Goal: Navigation & Orientation: Find specific page/section

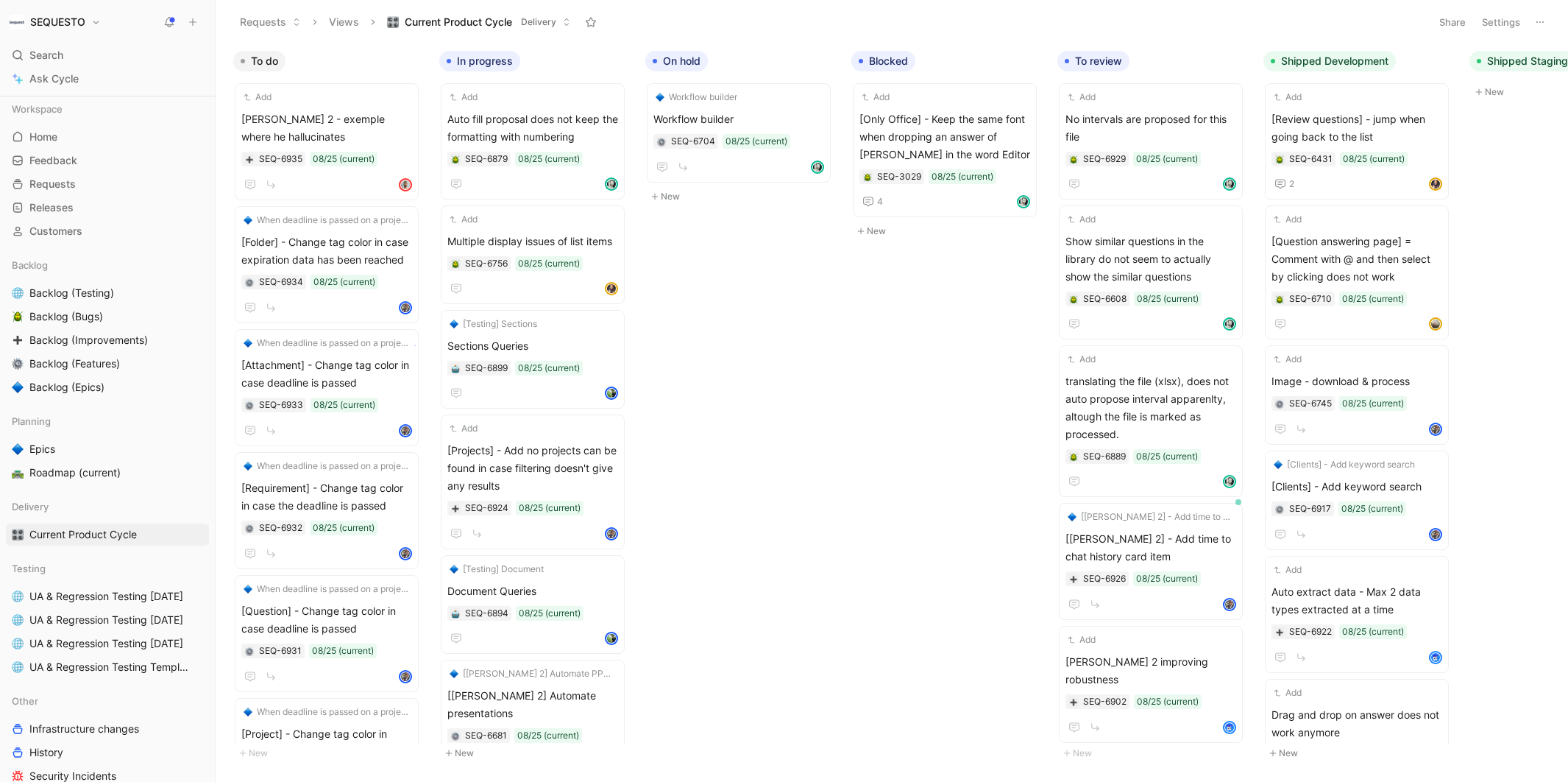
click at [414, 345] on body "SEQUESTO Search ⌘ K Ask Cycle Workspace Home G then H Feedback G then F Request…" at bounding box center [784, 391] width 1568 height 782
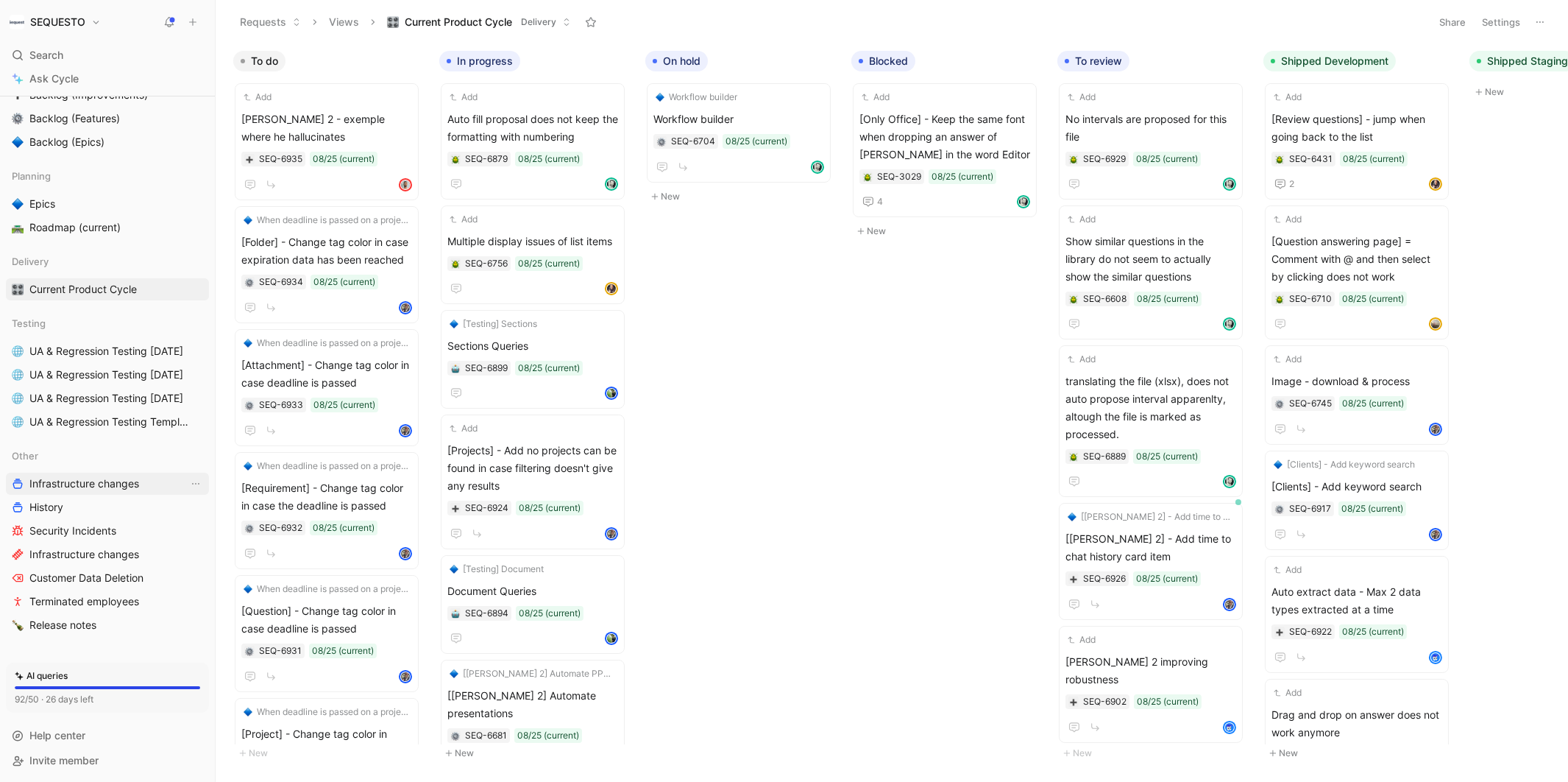
click at [139, 482] on span "Infrastructure changes" at bounding box center [84, 483] width 109 height 15
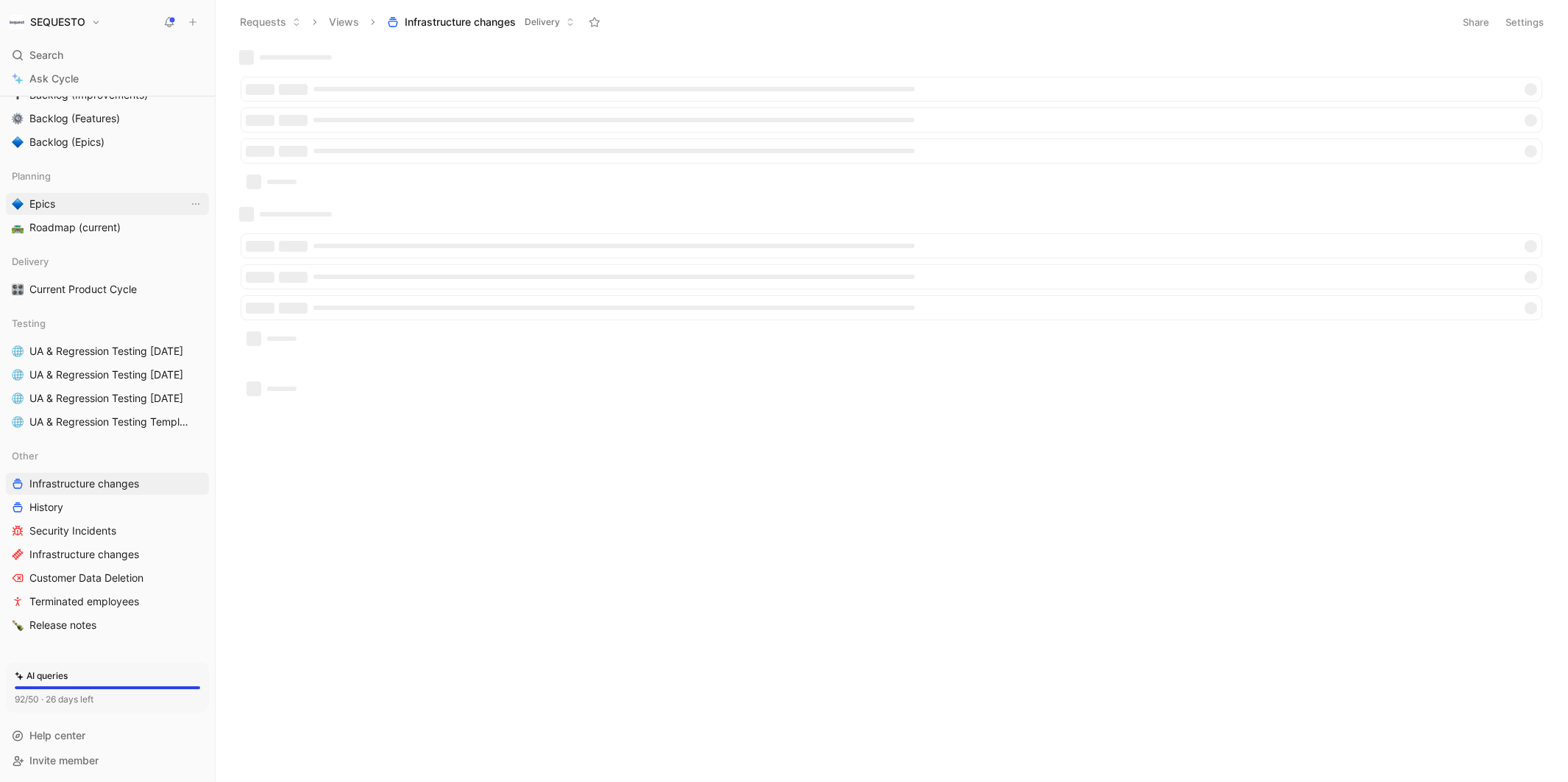
click at [95, 290] on span "Current Product Cycle" at bounding box center [83, 289] width 107 height 15
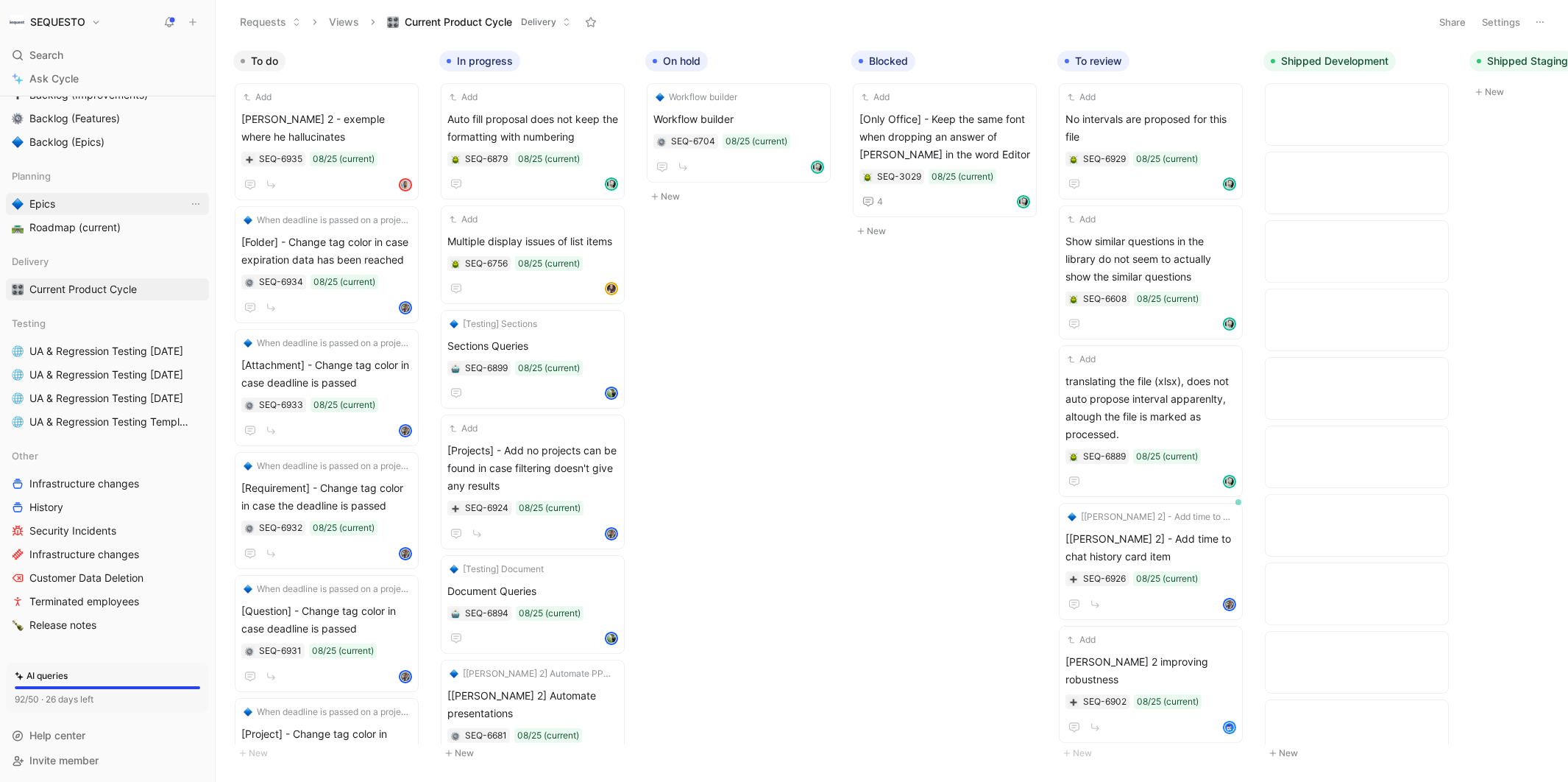
click at [58, 197] on link "Epics" at bounding box center [107, 203] width 203 height 22
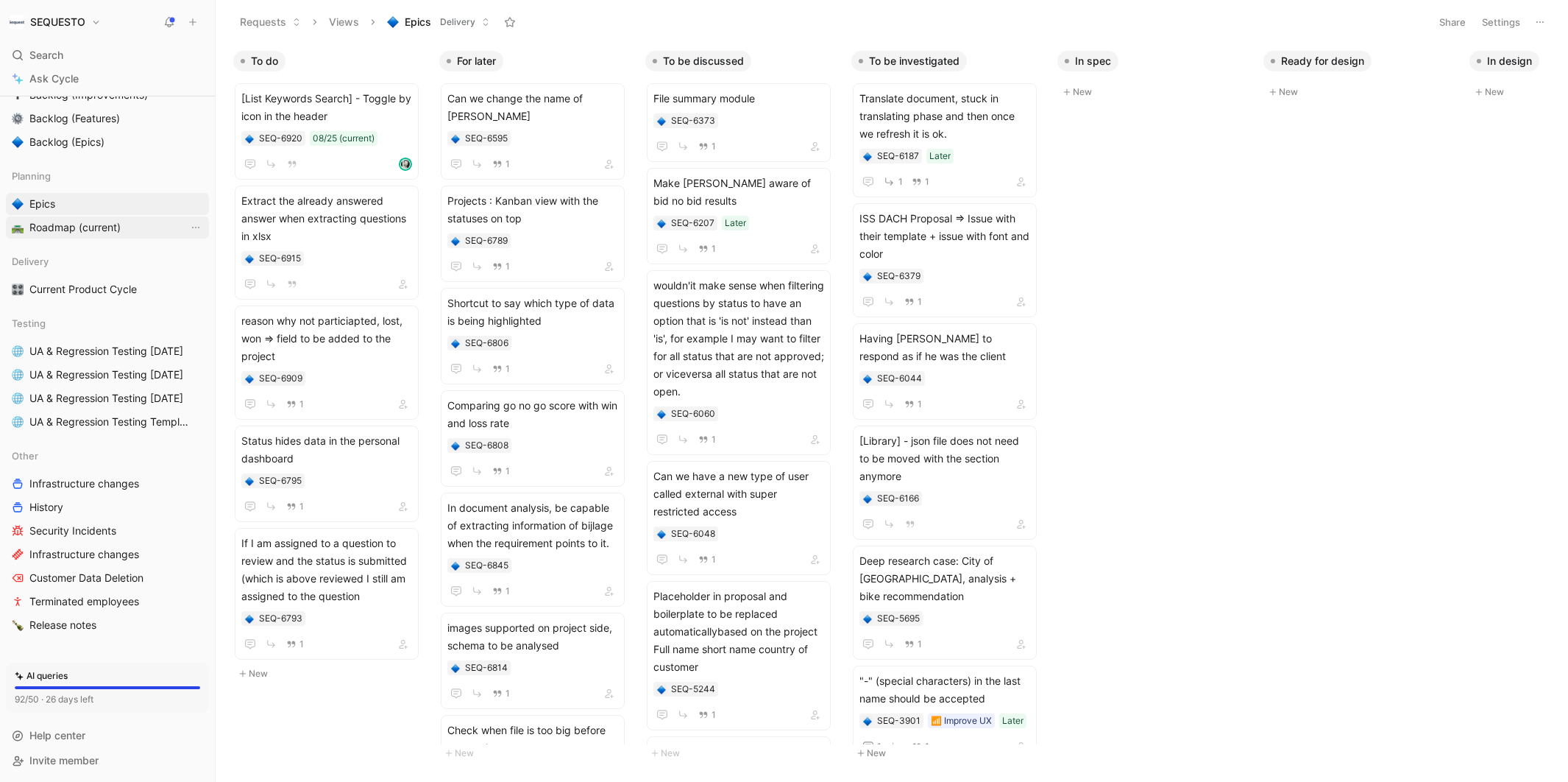
click at [99, 228] on span "Roadmap (current)" at bounding box center [75, 227] width 92 height 15
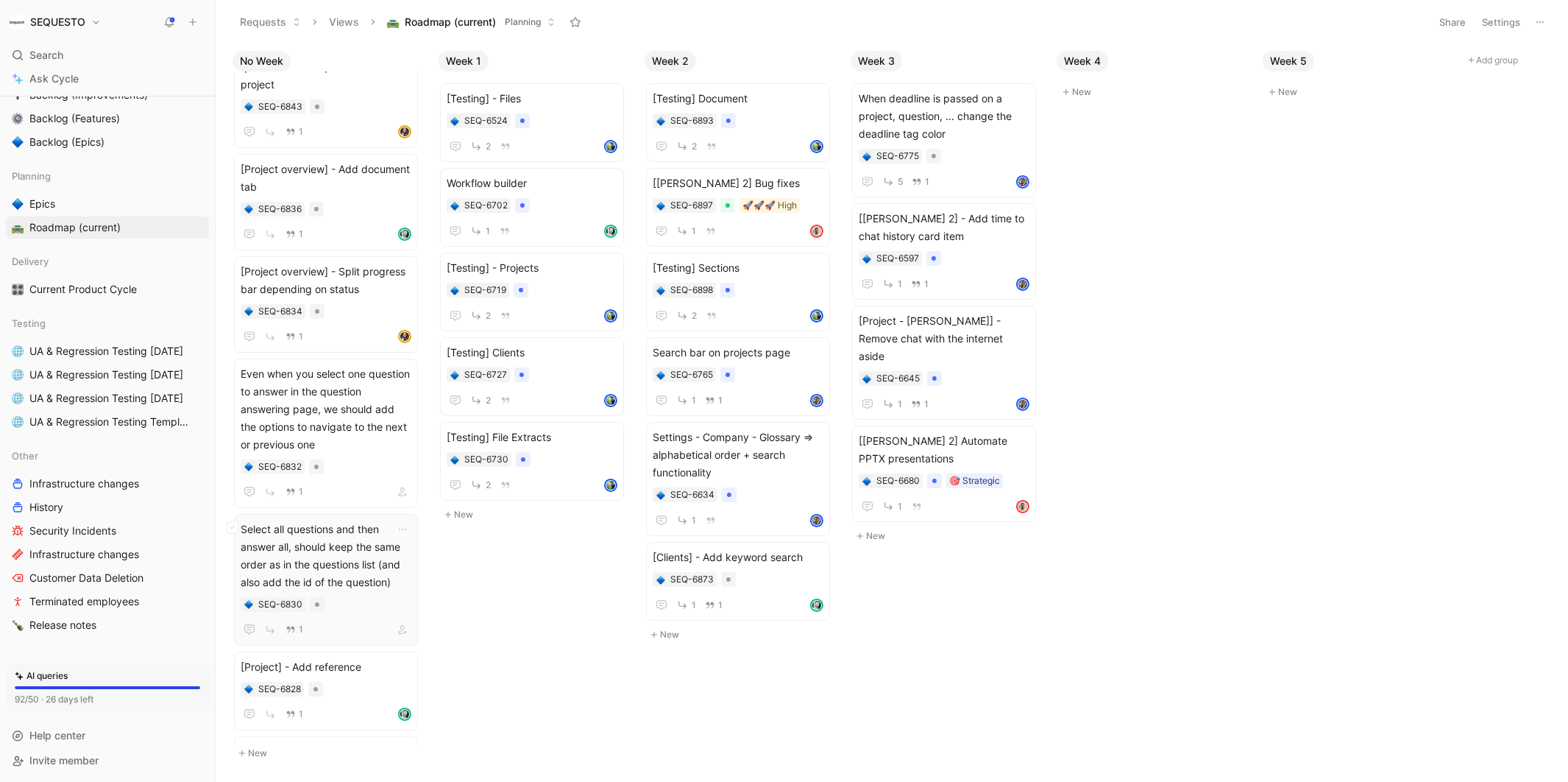
scroll to position [1853, 0]
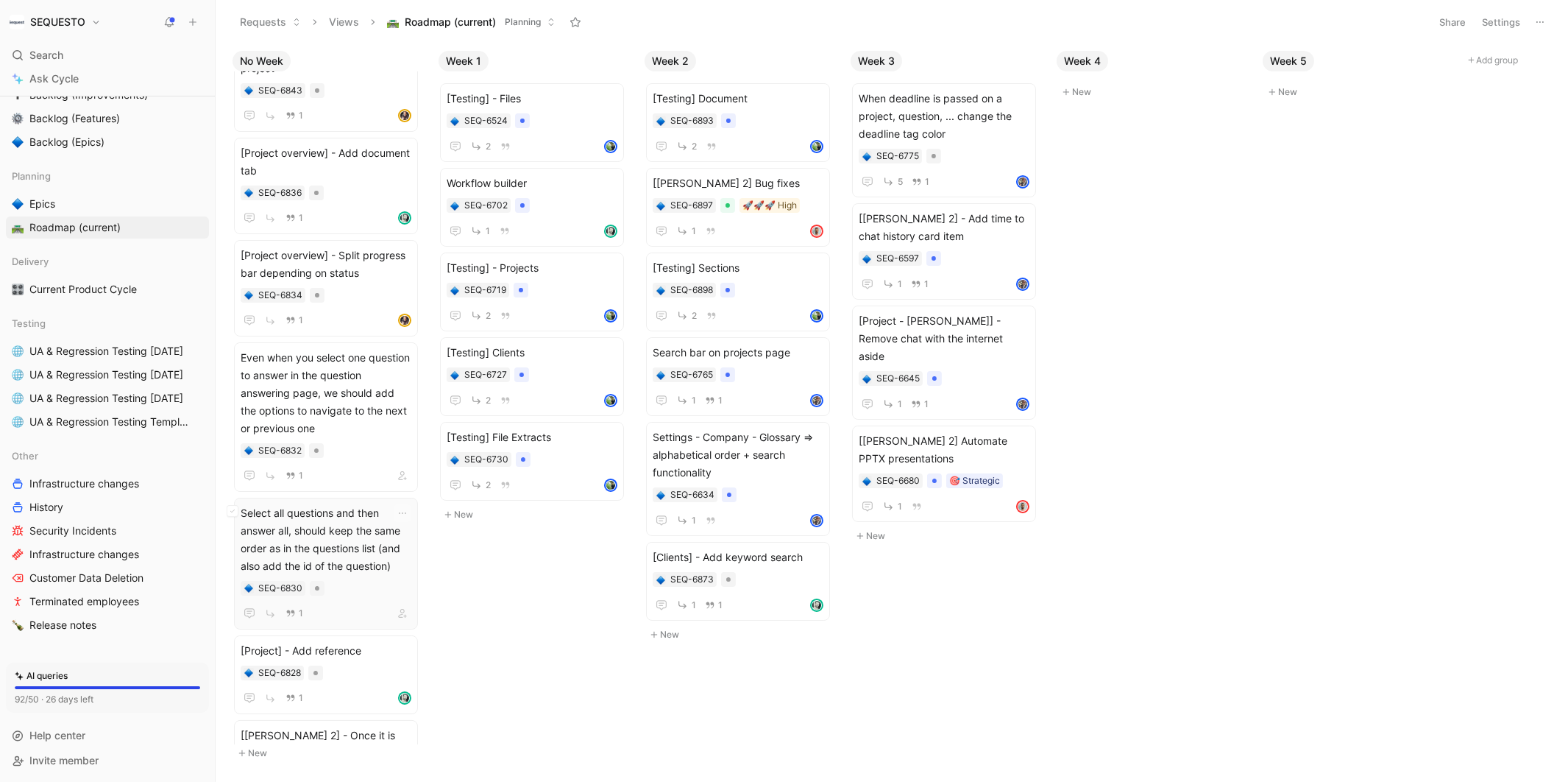
click at [318, 516] on span "Select all questions and then answer all, should keep the same order as in the …" at bounding box center [326, 539] width 171 height 71
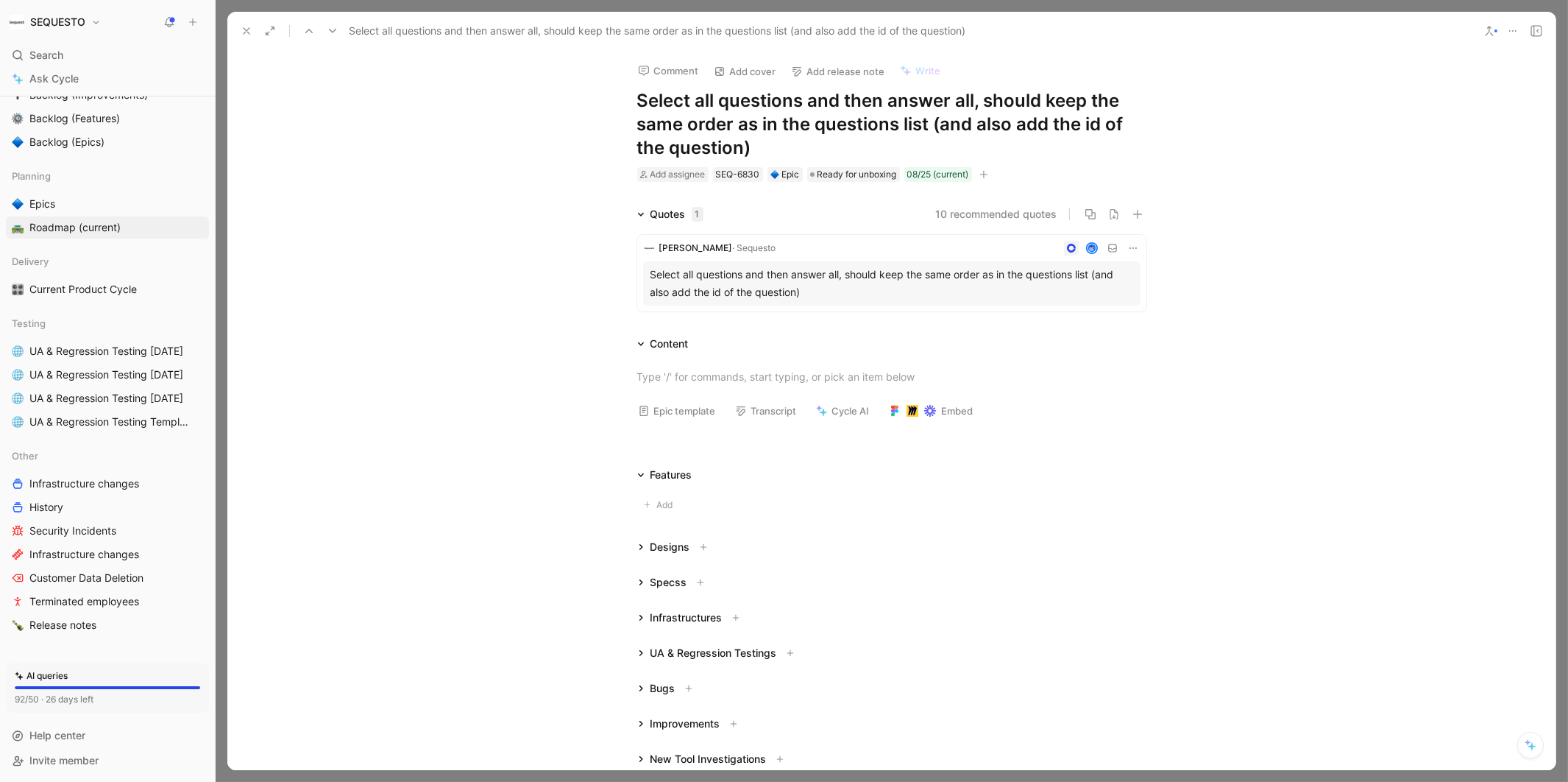
click at [986, 174] on icon "button" at bounding box center [983, 174] width 8 height 1
click at [311, 183] on div "Comment Add cover Add release note Write Select all questions and then answer a…" at bounding box center [891, 410] width 1328 height 720
click at [253, 24] on button at bounding box center [246, 30] width 20 height 20
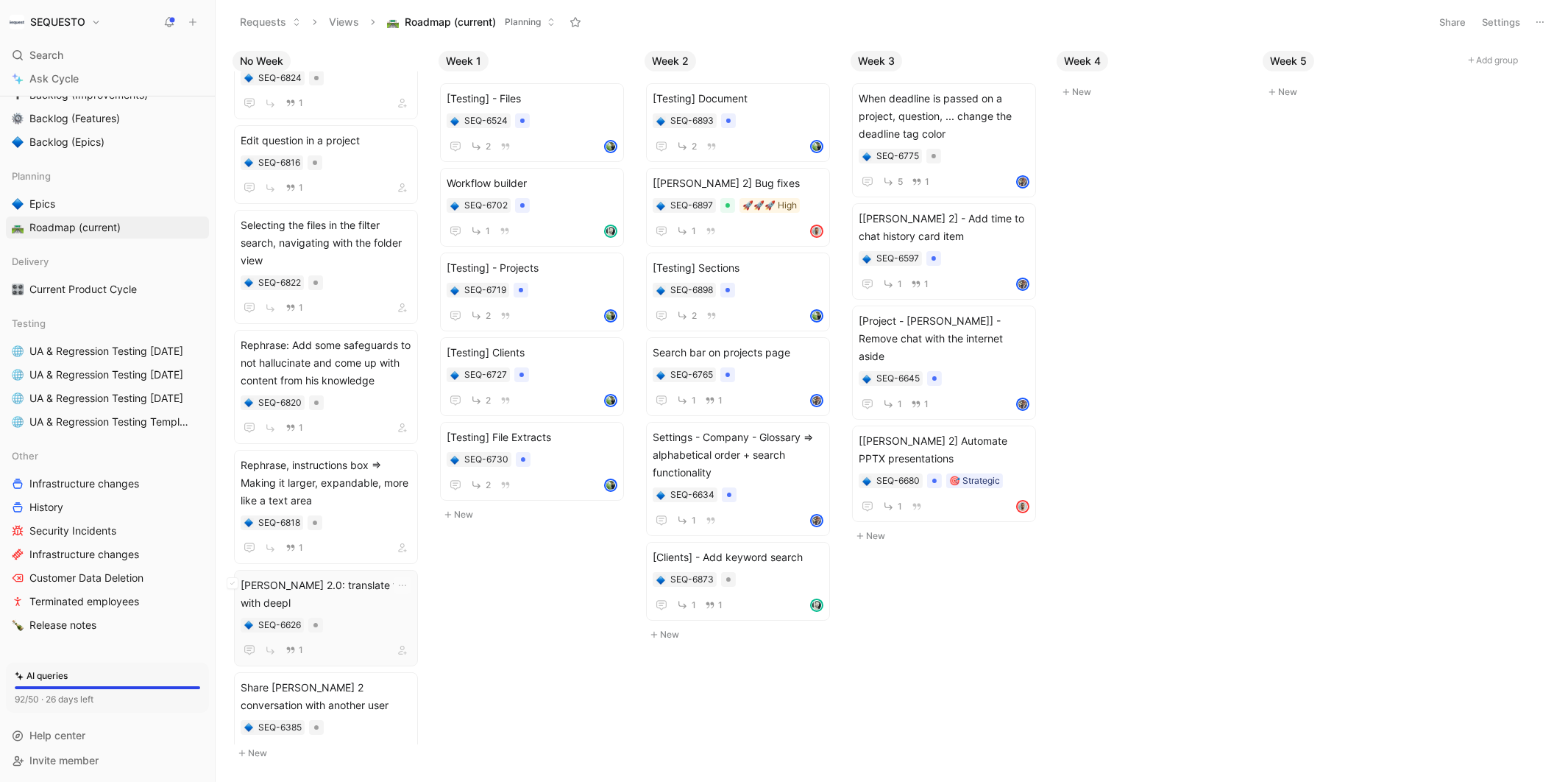
scroll to position [2365, 0]
click at [407, 182] on icon "button" at bounding box center [402, 187] width 9 height 9
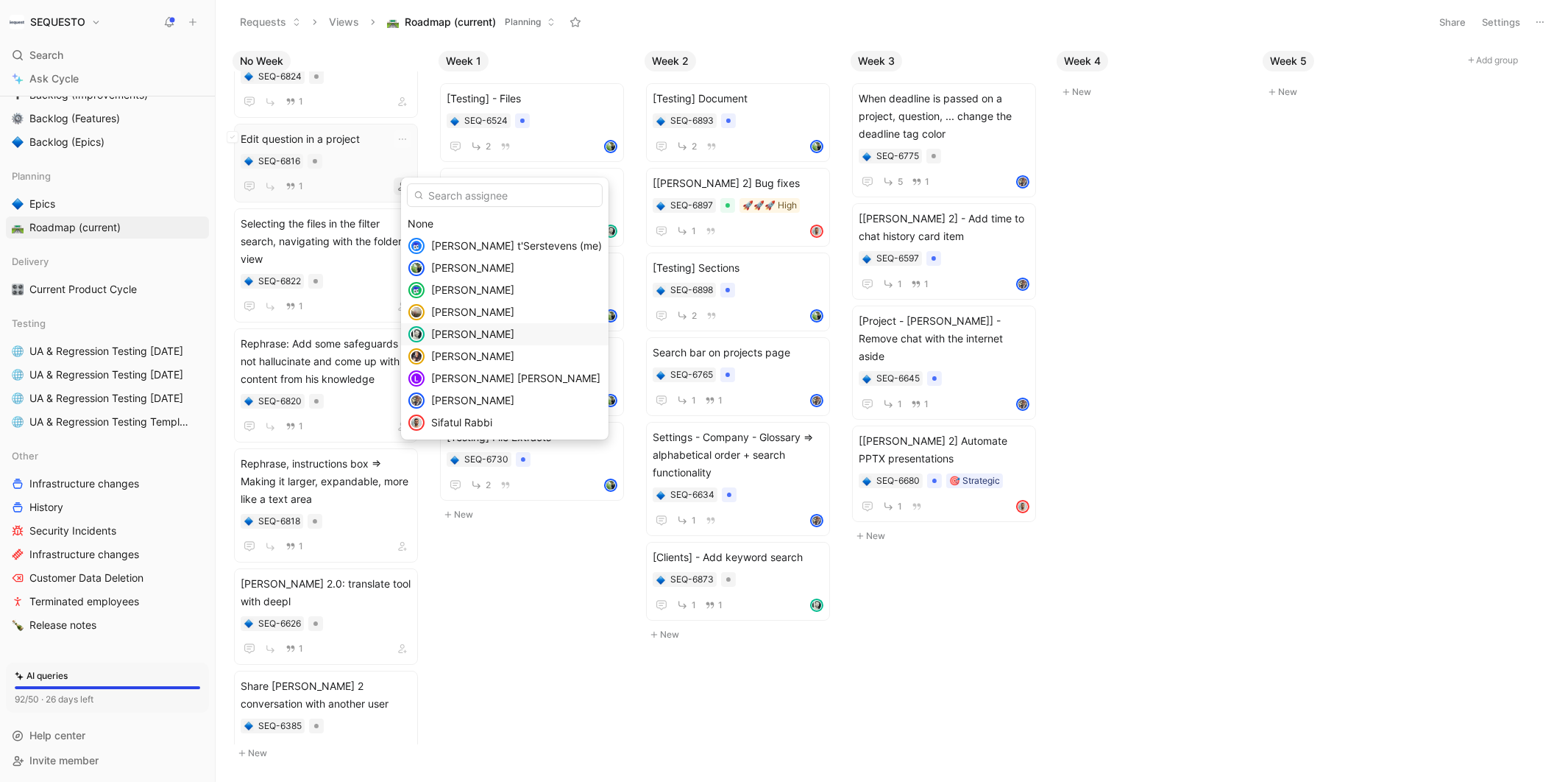
click at [458, 335] on span "[PERSON_NAME]" at bounding box center [473, 334] width 84 height 12
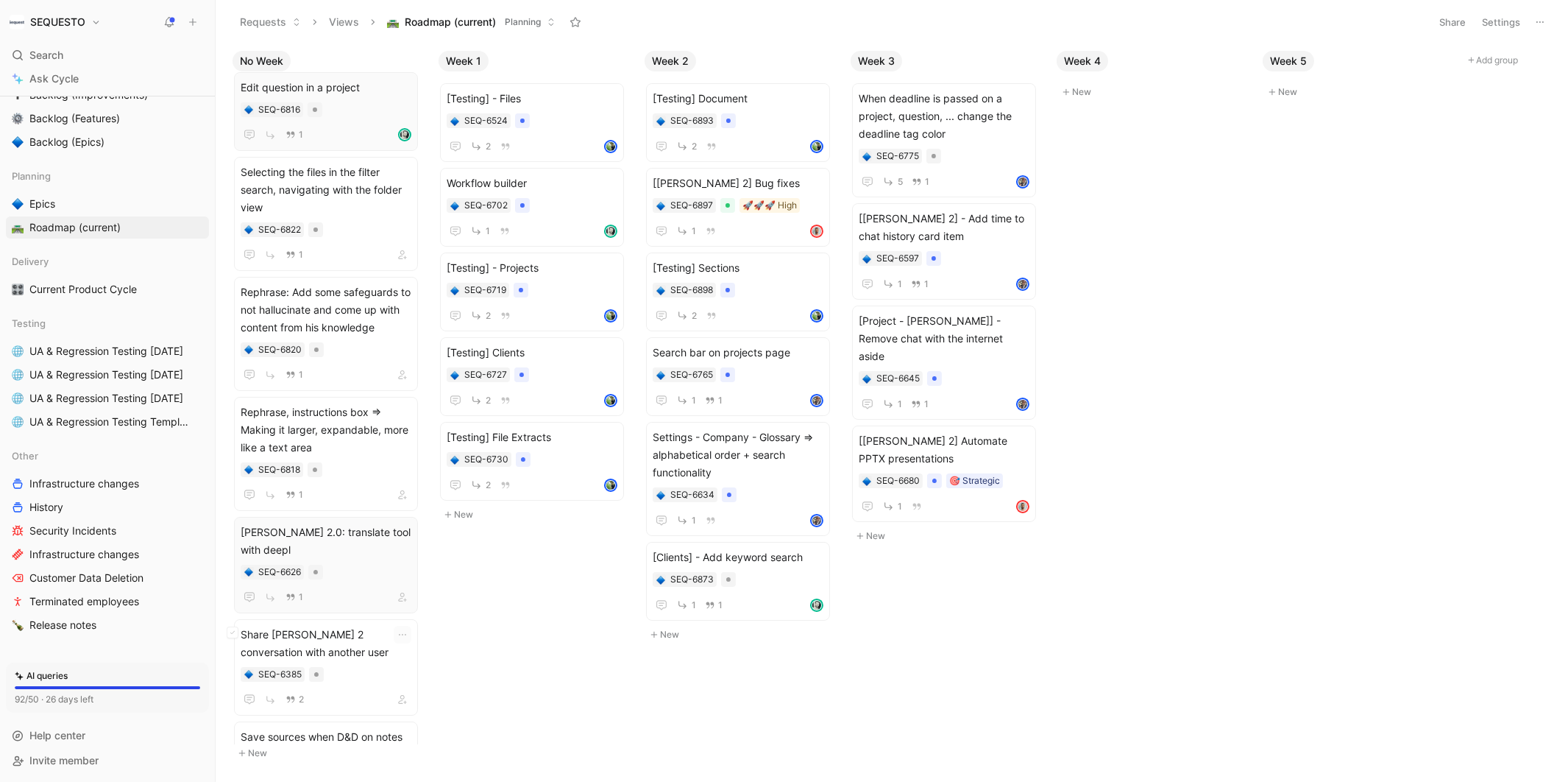
scroll to position [2401, 0]
click at [407, 694] on icon "button" at bounding box center [402, 698] width 9 height 9
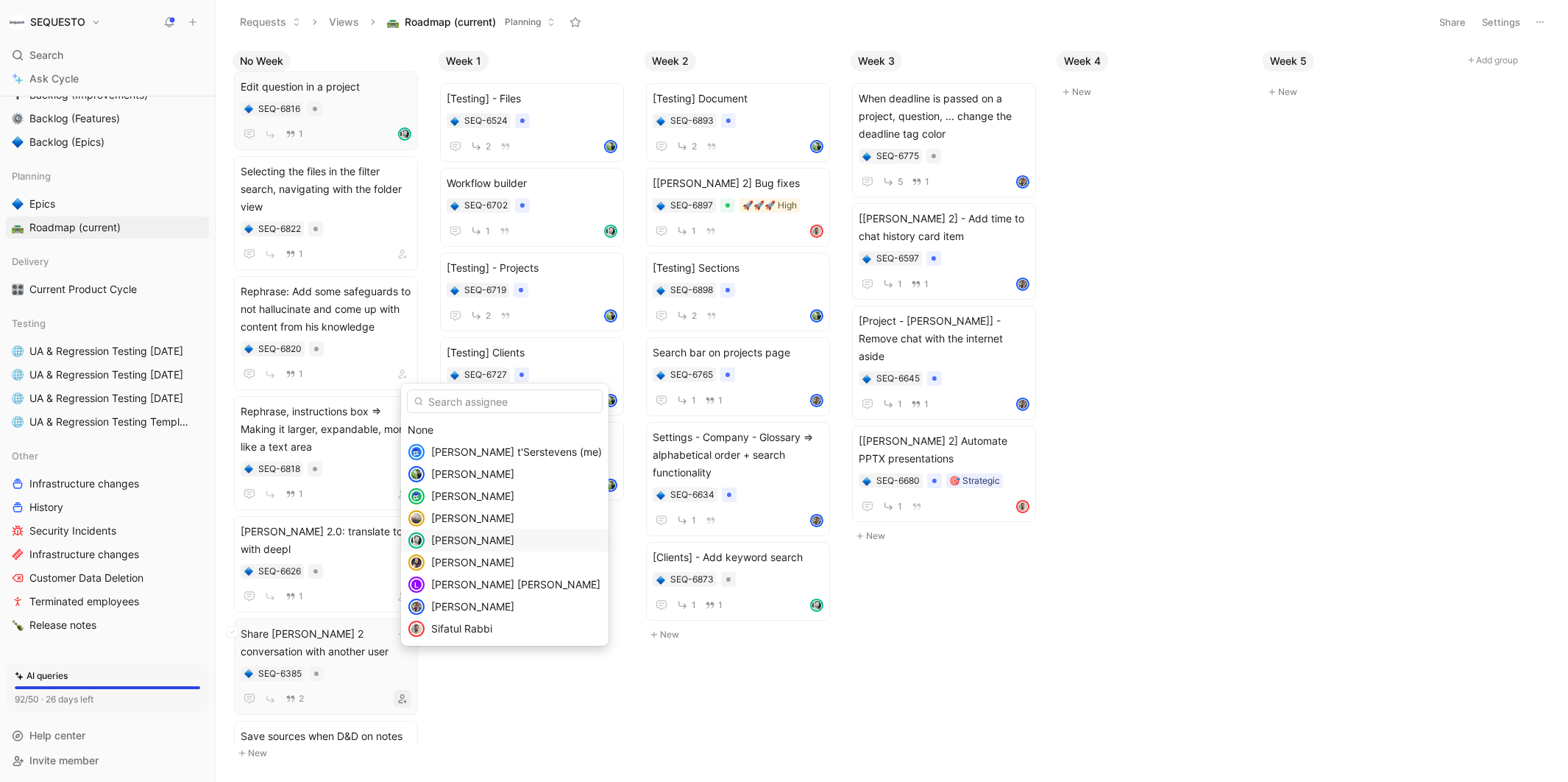
click at [455, 539] on span "[PERSON_NAME]" at bounding box center [473, 539] width 84 height 12
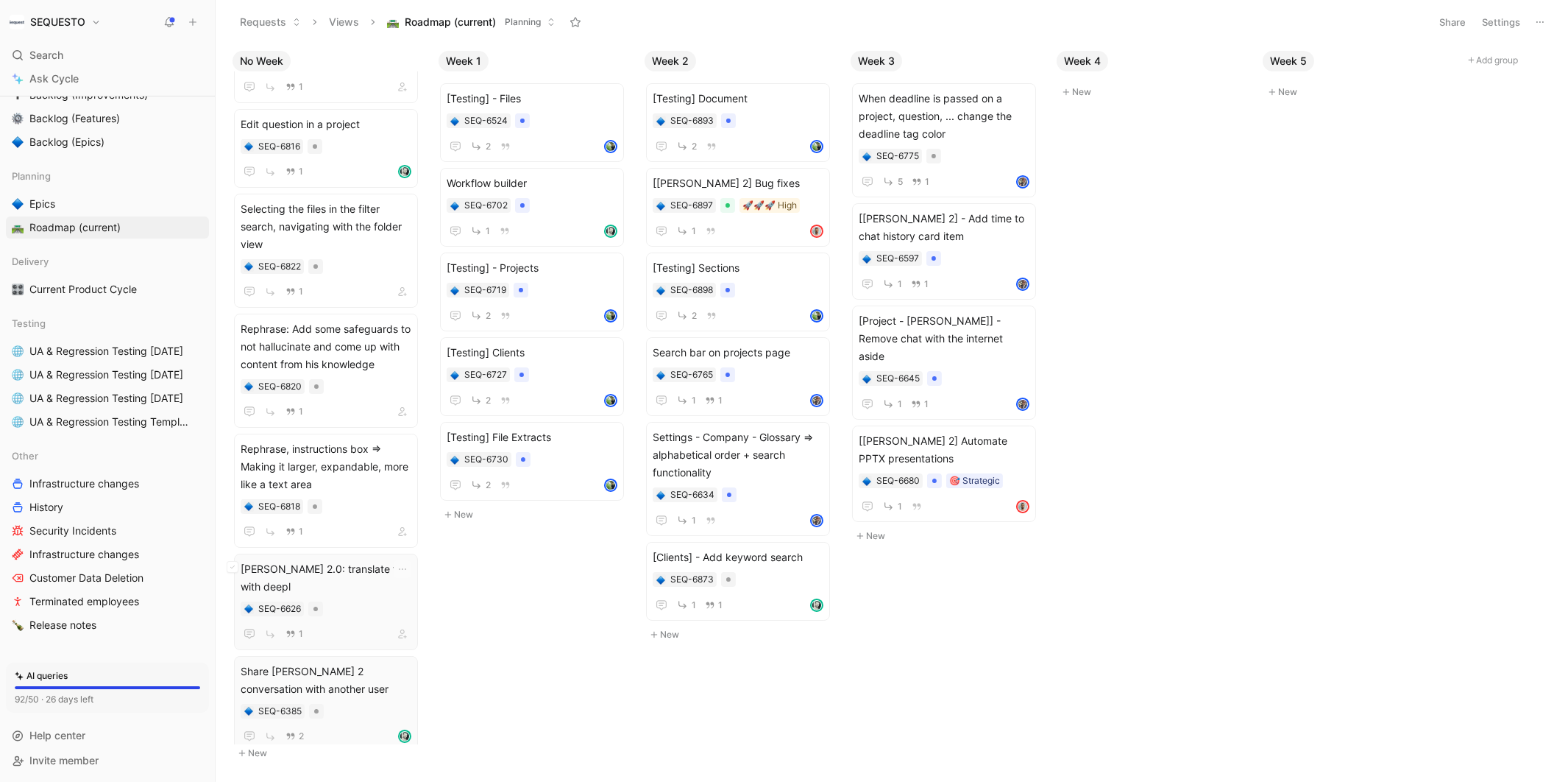
scroll to position [2389, 0]
